Goal: Transaction & Acquisition: Book appointment/travel/reservation

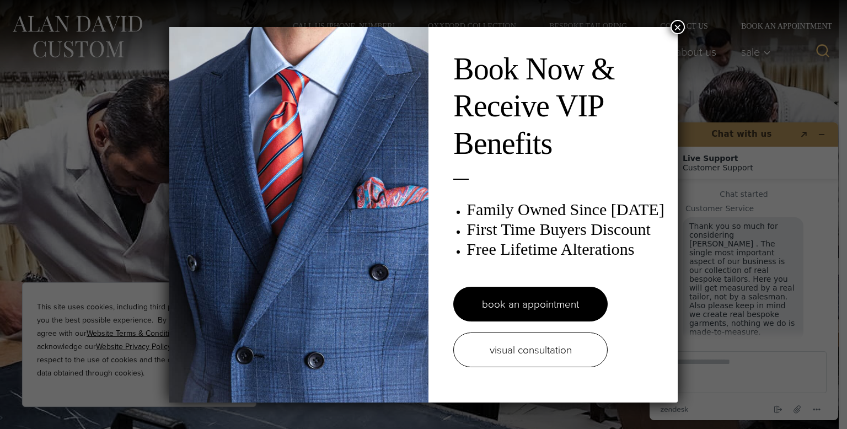
scroll to position [10, 0]
click at [676, 26] on button "×" at bounding box center [677, 27] width 14 height 14
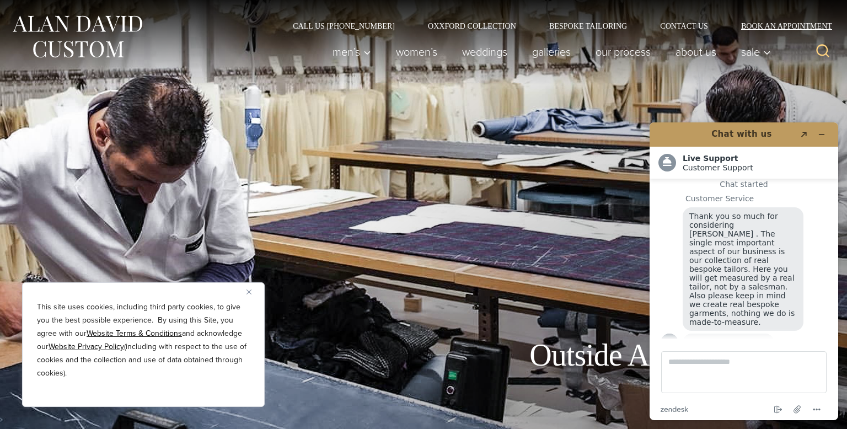
click at [772, 25] on link "Book an Appointment" at bounding box center [779, 26] width 111 height 8
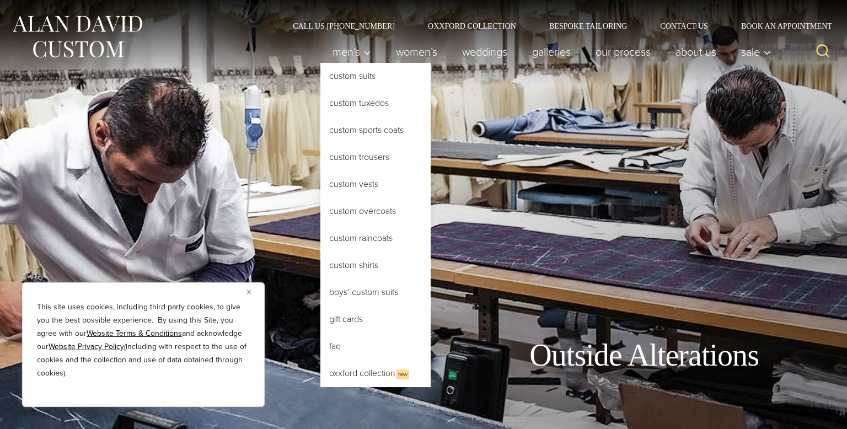
scroll to position [10, 0]
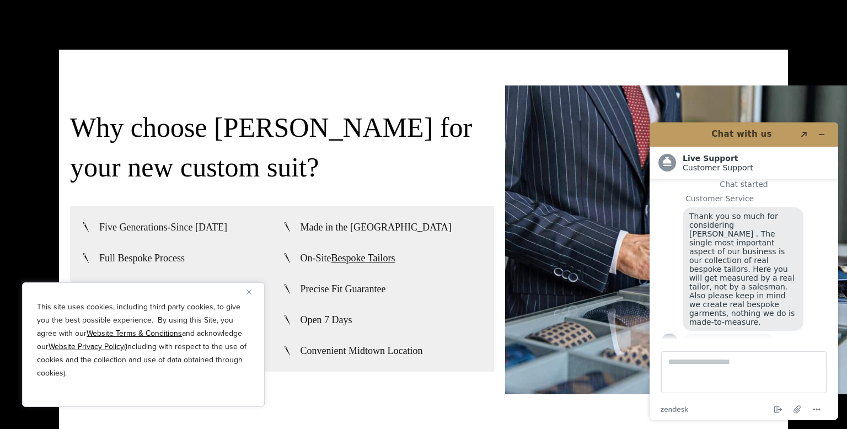
scroll to position [2557, 0]
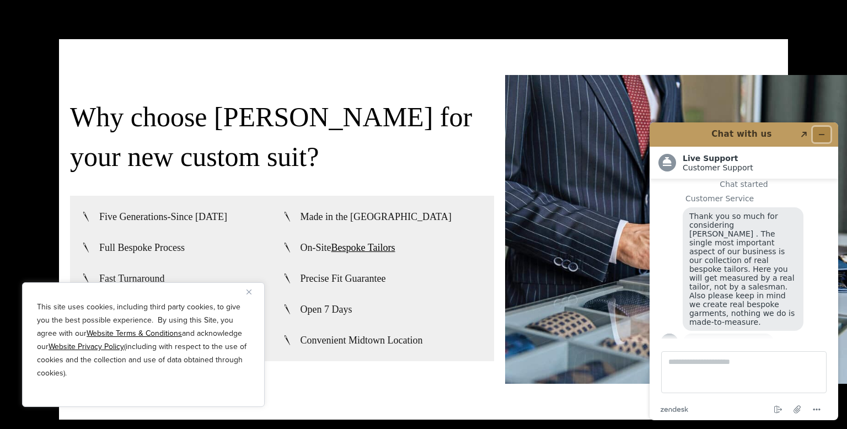
click at [825, 127] on button "Minimize widget" at bounding box center [822, 134] width 18 height 15
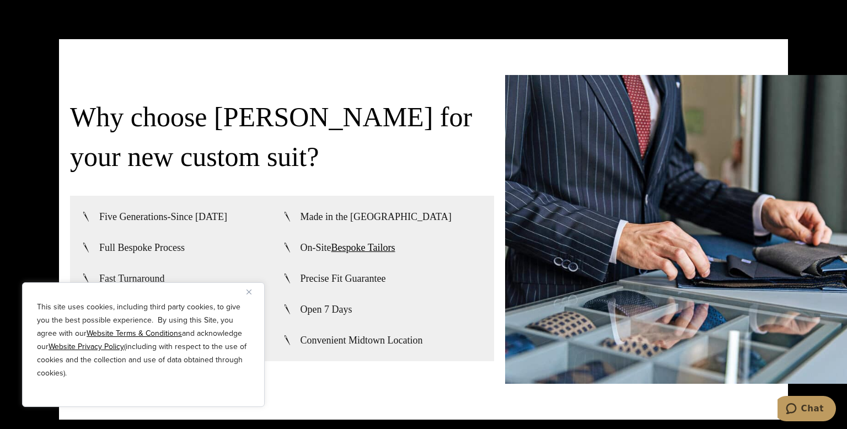
click at [250, 292] on img "Close" at bounding box center [248, 291] width 5 height 5
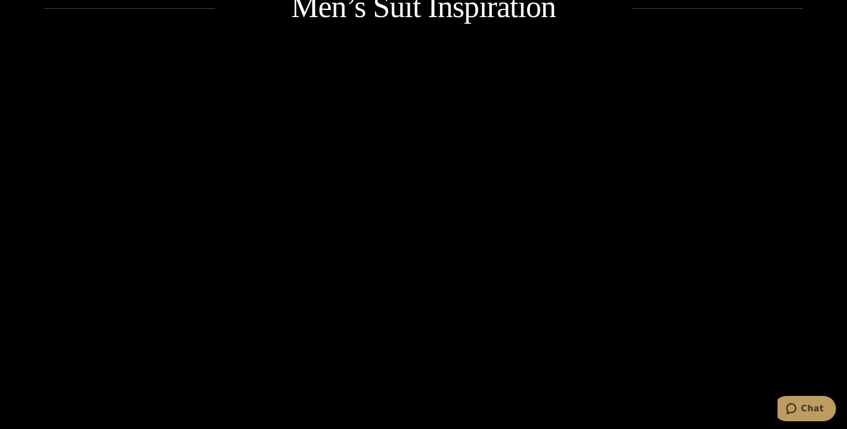
scroll to position [1284, 0]
